Goal: Navigation & Orientation: Go to known website

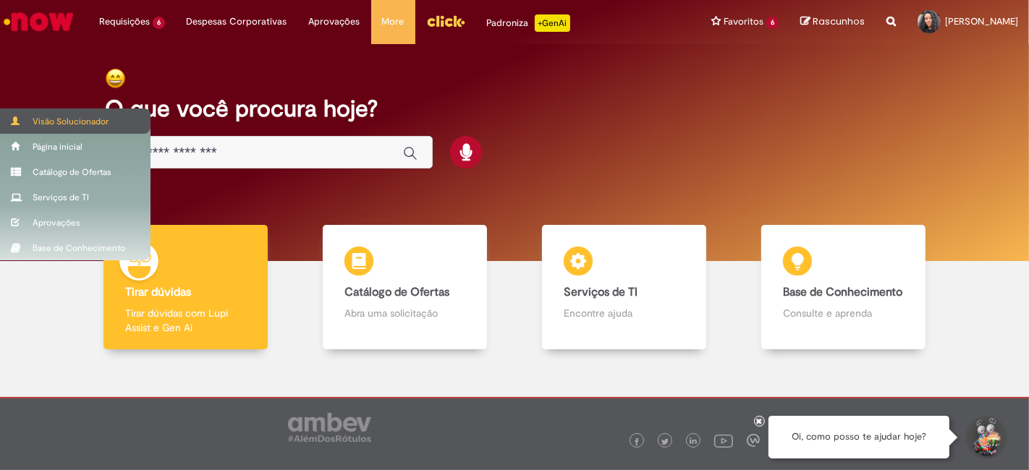
click at [43, 117] on div "Visão Solucionador" at bounding box center [75, 120] width 150 height 25
click at [26, 115] on div "Visão Solucionador" at bounding box center [75, 120] width 150 height 25
